Goal: Complete application form

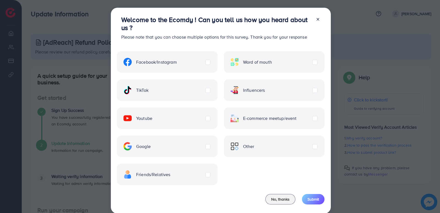
click at [171, 175] on label "Friends/Relatives" at bounding box center [146, 174] width 47 height 8
click at [316, 200] on span "Submit" at bounding box center [313, 199] width 12 height 6
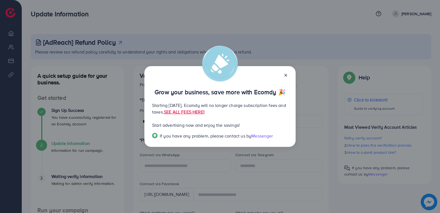
click at [285, 74] on line at bounding box center [286, 75] width 2 height 2
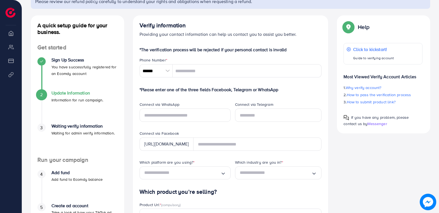
scroll to position [50, 0]
click at [160, 69] on input "******" at bounding box center [155, 71] width 33 height 13
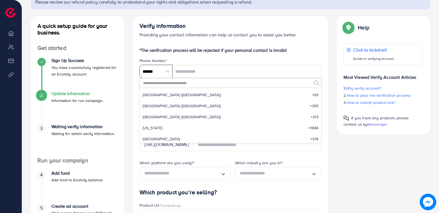
scroll to position [2554, 0]
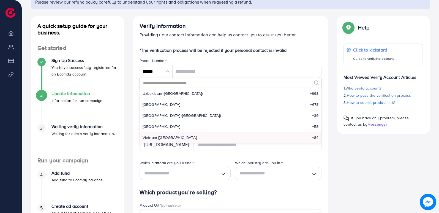
click at [168, 82] on input "text" at bounding box center [226, 82] width 169 height 9
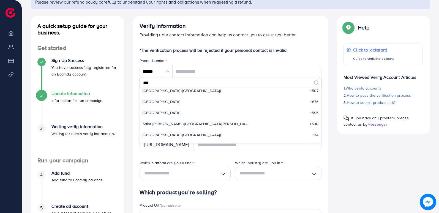
scroll to position [0, 0]
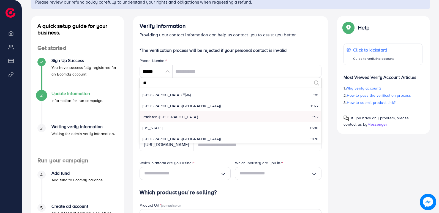
type input "**"
click at [178, 120] on li "Pakistan (‫[GEOGRAPHIC_DATA]‬‎) +92" at bounding box center [231, 116] width 182 height 11
type input "******"
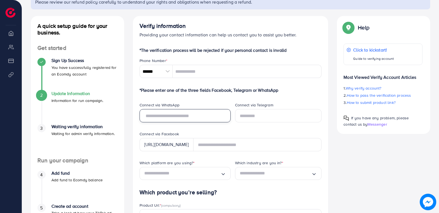
click at [200, 118] on input "text" at bounding box center [184, 115] width 91 height 13
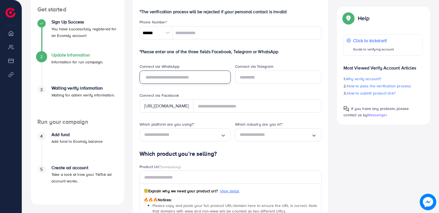
scroll to position [113, 0]
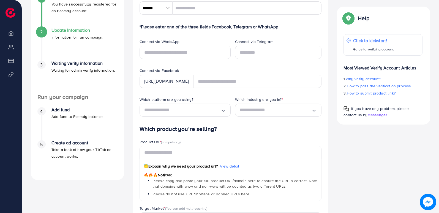
click at [425, 132] on div "A quick setup guide for your business. Get started Sign Up Success You have suc…" at bounding box center [230, 114] width 408 height 322
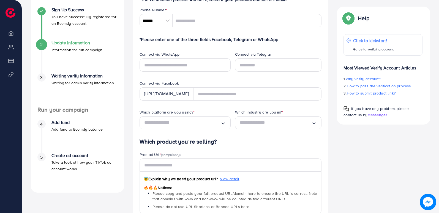
scroll to position [101, 0]
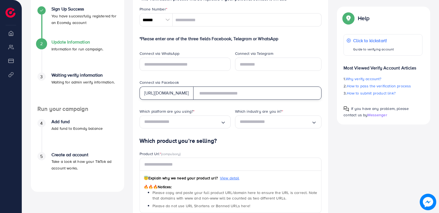
click at [224, 91] on input "text" at bounding box center [257, 92] width 128 height 13
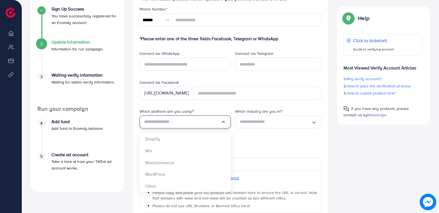
click at [217, 119] on input "Search for option" at bounding box center [182, 121] width 76 height 9
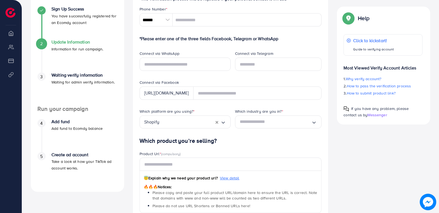
click at [202, 141] on form "*The verification process will be rejected if your personal contact is invalid …" at bounding box center [230, 137] width 182 height 285
click at [260, 126] on input "Search for option" at bounding box center [276, 121] width 72 height 9
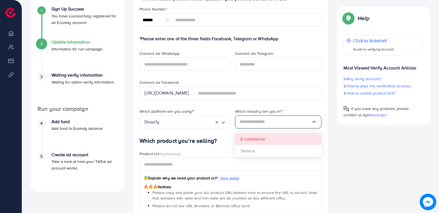
click at [265, 137] on div "Which platform are you using? * Shopify Loading... Which industry are you in? *…" at bounding box center [230, 122] width 191 height 29
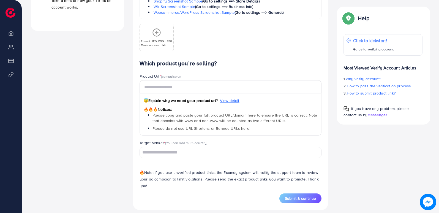
scroll to position [267, 0]
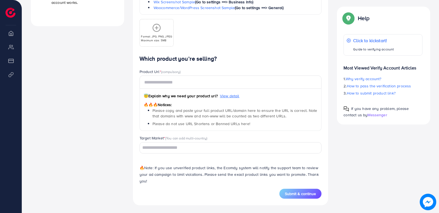
click at [228, 146] on input "Search for option" at bounding box center [227, 147] width 174 height 9
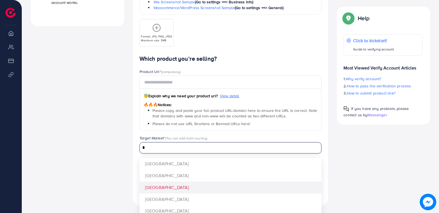
type input "*"
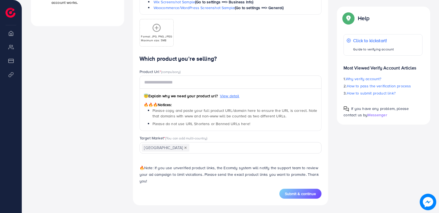
click at [194, 185] on div "Which product you’re selling? Product Url * (compulsory) 😇 Explain why we need …" at bounding box center [230, 121] width 182 height 133
click at [213, 149] on input "Search for option" at bounding box center [252, 147] width 125 height 9
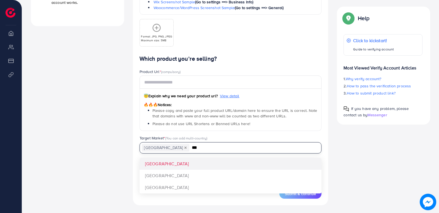
type input "***"
click at [195, 163] on div "Which product you’re selling? Product Url * (compulsory) 😇 Explain why we need …" at bounding box center [230, 121] width 182 height 133
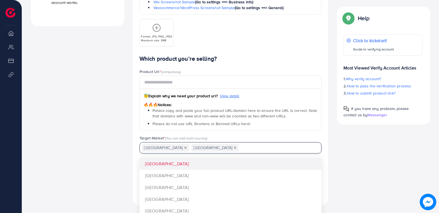
click at [247, 147] on input "Search for option" at bounding box center [276, 147] width 75 height 9
click at [234, 148] on icon "Deselect United Arab Emirates" at bounding box center [235, 147] width 2 height 2
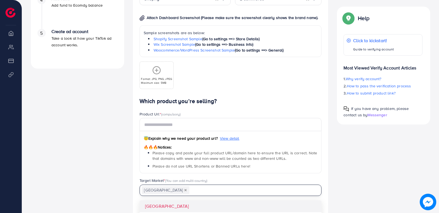
scroll to position [226, 0]
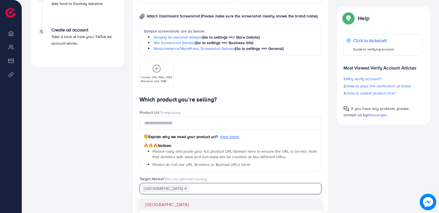
click at [371, 114] on span "Messenger" at bounding box center [377, 115] width 20 height 6
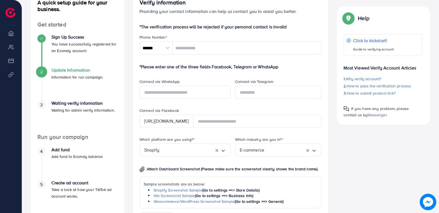
scroll to position [88, 0]
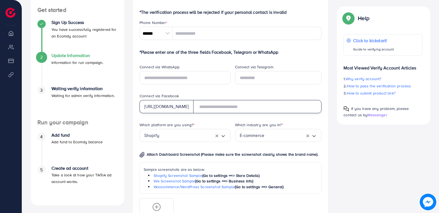
click at [241, 106] on input "text" at bounding box center [257, 106] width 128 height 13
paste input "**********"
type input "**********"
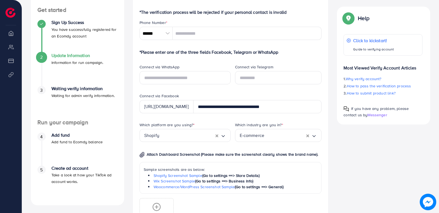
click at [353, 164] on div "A quick setup guide for your business. Get started Sign Up Success You have suc…" at bounding box center [230, 181] width 408 height 406
click at [220, 37] on input "tel" at bounding box center [246, 33] width 149 height 13
type input "**********"
click at [296, 20] on div "Phone Number *" at bounding box center [230, 23] width 182 height 7
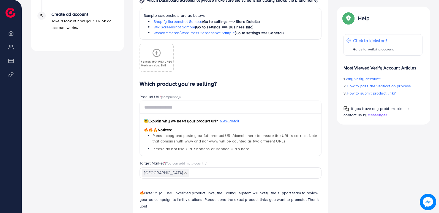
scroll to position [242, 0]
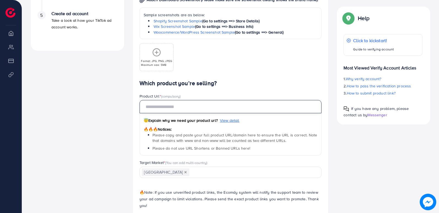
click at [179, 109] on input "text" at bounding box center [230, 106] width 182 height 13
paste input "**********"
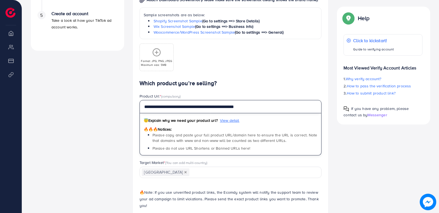
type input "**********"
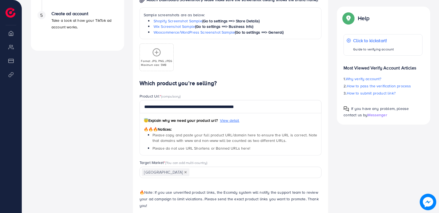
click at [380, 168] on div "A quick setup guide for your business. Get started Sign Up Success You have suc…" at bounding box center [230, 27] width 408 height 406
click at [391, 162] on div "A quick setup guide for your business. Get started Sign Up Success You have suc…" at bounding box center [230, 27] width 408 height 406
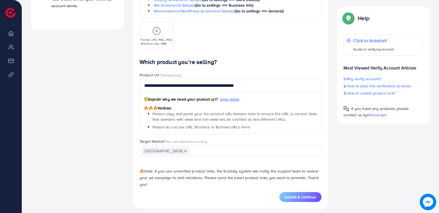
scroll to position [268, 0]
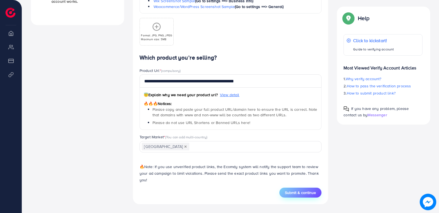
click at [311, 191] on span "Submit & continue" at bounding box center [300, 193] width 31 height 6
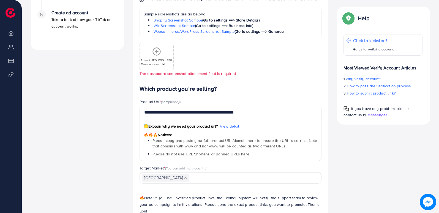
scroll to position [238, 0]
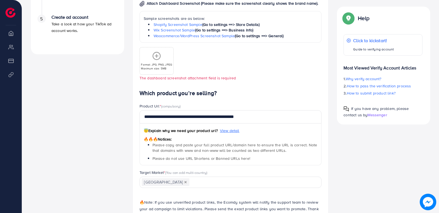
click at [153, 62] on div "[AdReach] Refund Policy Please review our refund policy carefully to understand…" at bounding box center [230, 18] width 399 height 444
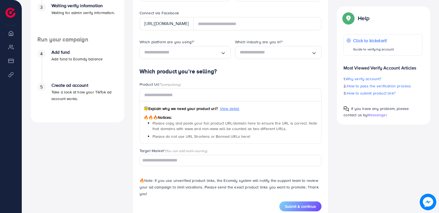
scroll to position [184, 0]
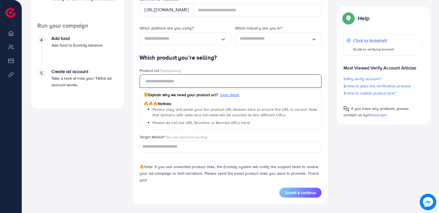
click at [172, 86] on input "text" at bounding box center [230, 80] width 182 height 13
type input "**********"
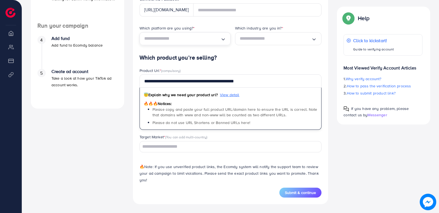
click at [189, 39] on input "Search for option" at bounding box center [182, 38] width 76 height 9
click at [184, 56] on form "*The verification process will be rejected if your personal contact is invalid …" at bounding box center [230, 54] width 182 height 285
drag, startPoint x: 438, startPoint y: 117, endPoint x: 440, endPoint y: 62, distance: 55.0
click at [434, 50] on div "Help Help Click to kickstart! Guide to verifying account Most Viewed Verify Acc…" at bounding box center [383, 66] width 102 height 118
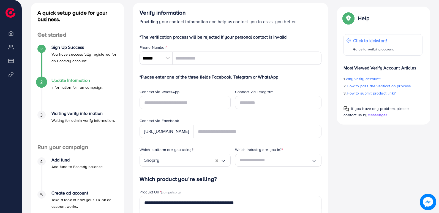
scroll to position [0, 0]
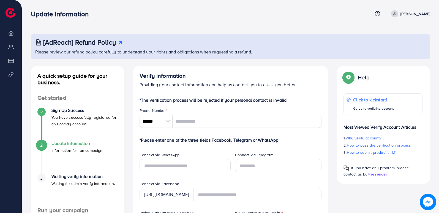
click at [398, 15] on span at bounding box center [394, 13] width 7 height 7
click at [399, 28] on link "Log out" at bounding box center [403, 33] width 52 height 12
